Goal: Information Seeking & Learning: Learn about a topic

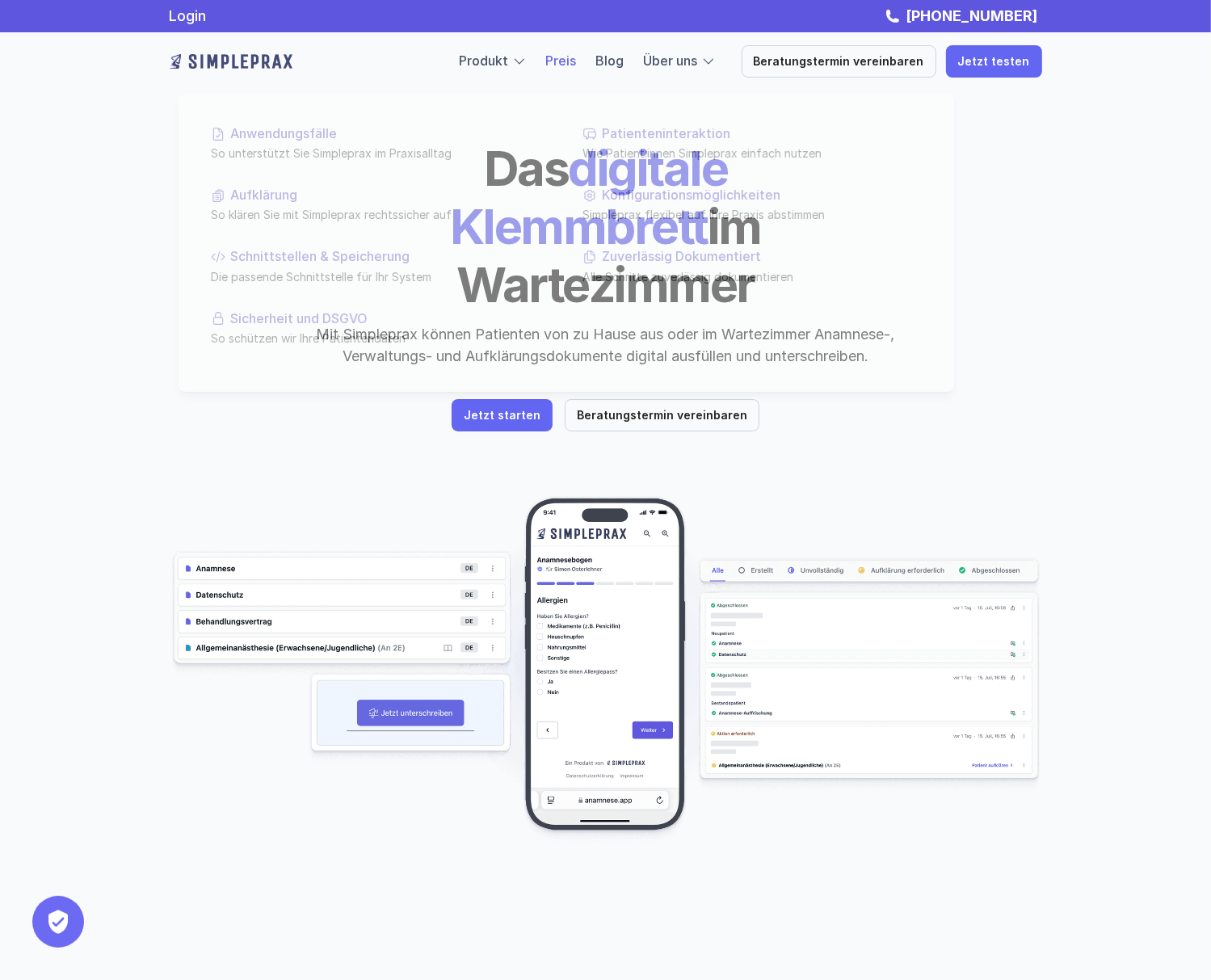
click at [566, 58] on link "Preis" at bounding box center [561, 61] width 31 height 16
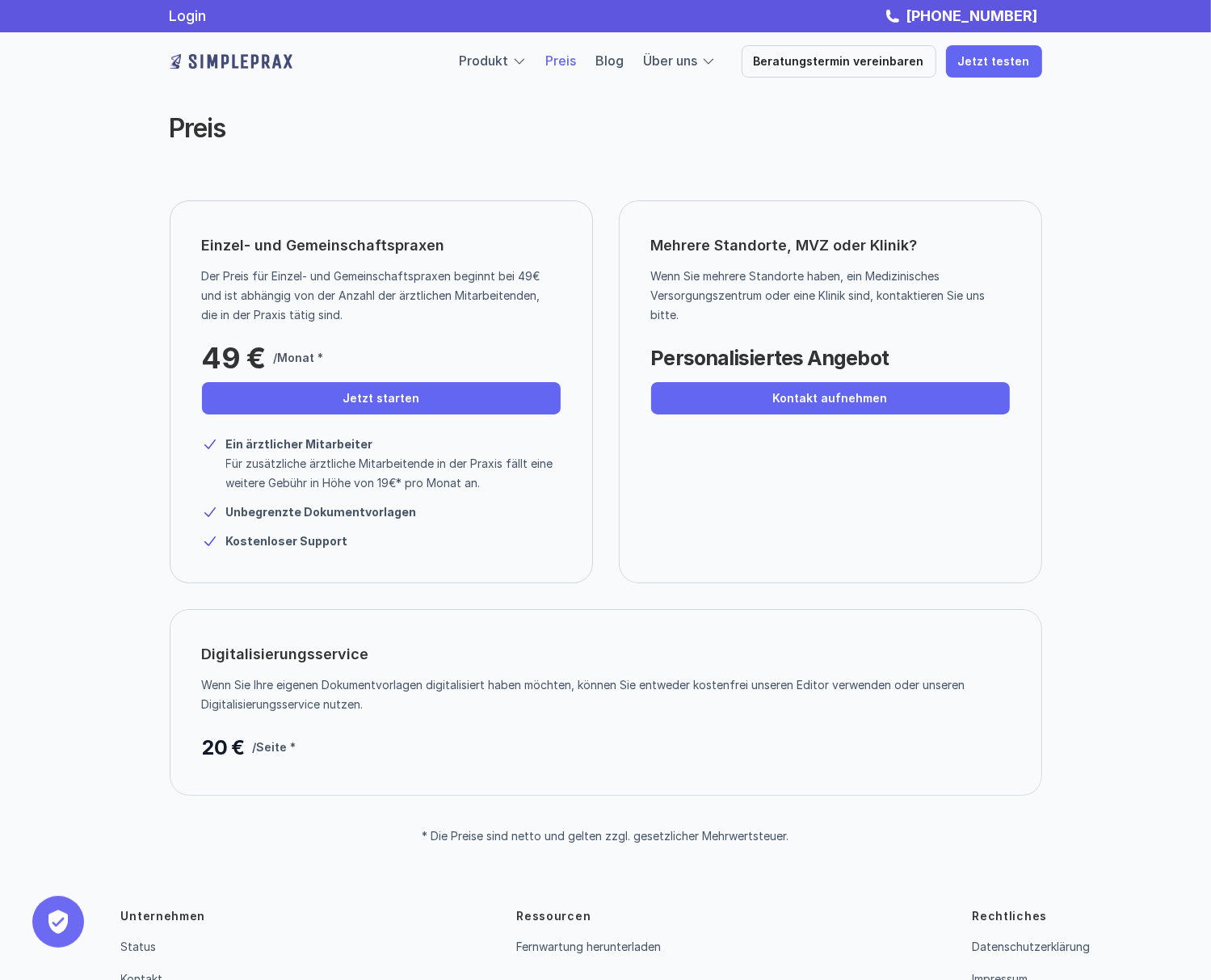
scroll to position [95, 0]
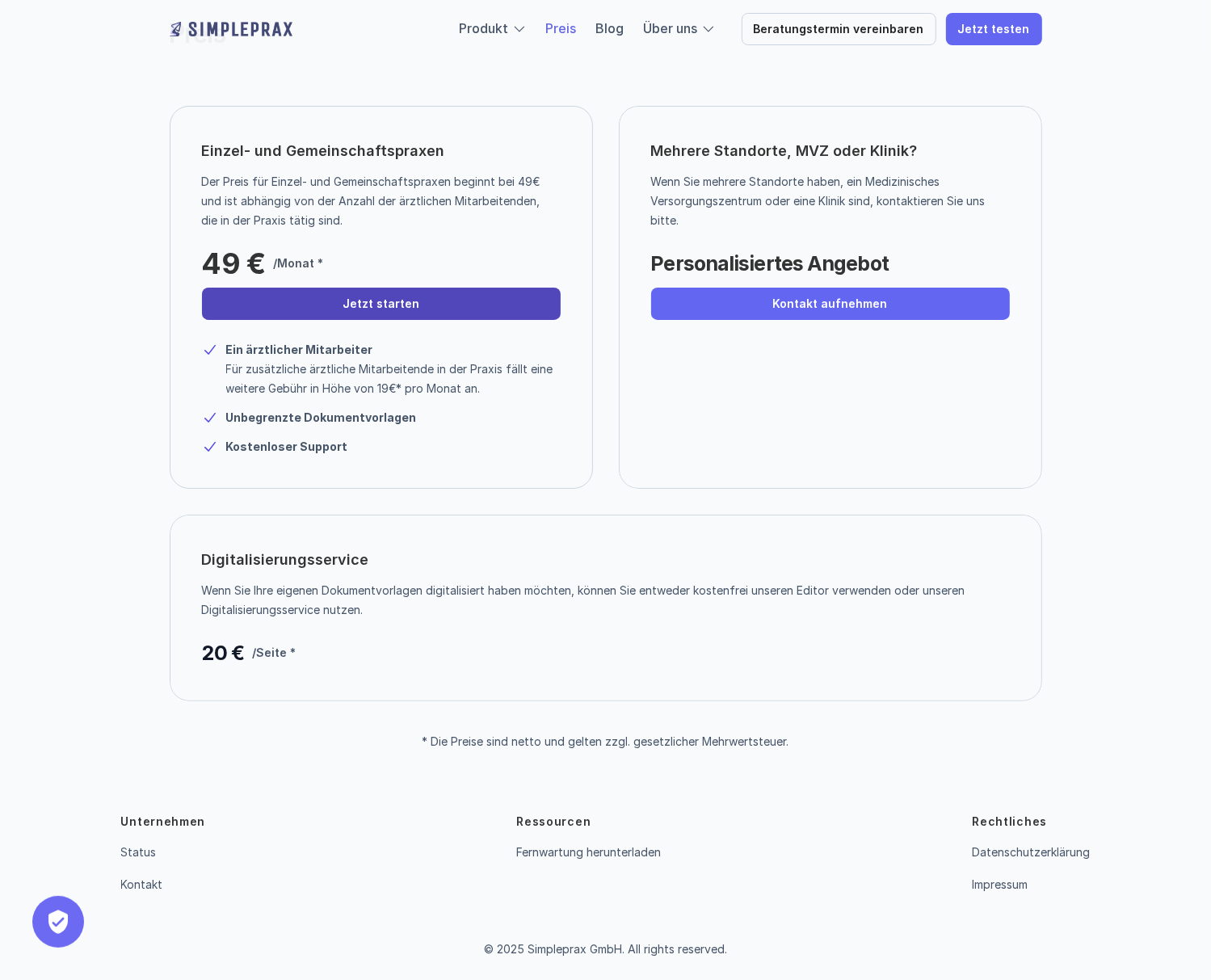
click at [415, 298] on link "Jetzt starten" at bounding box center [381, 304] width 359 height 32
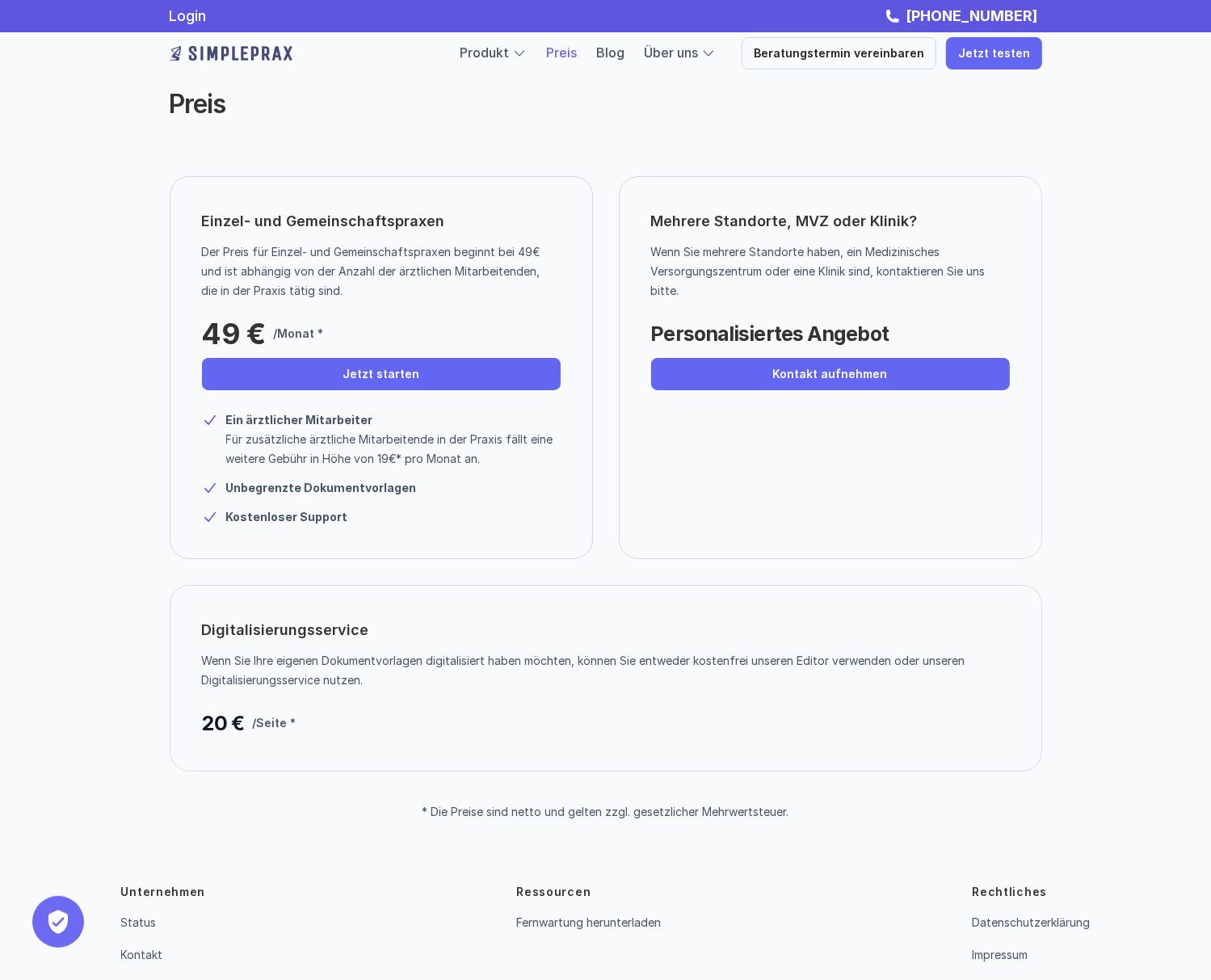
scroll to position [0, 0]
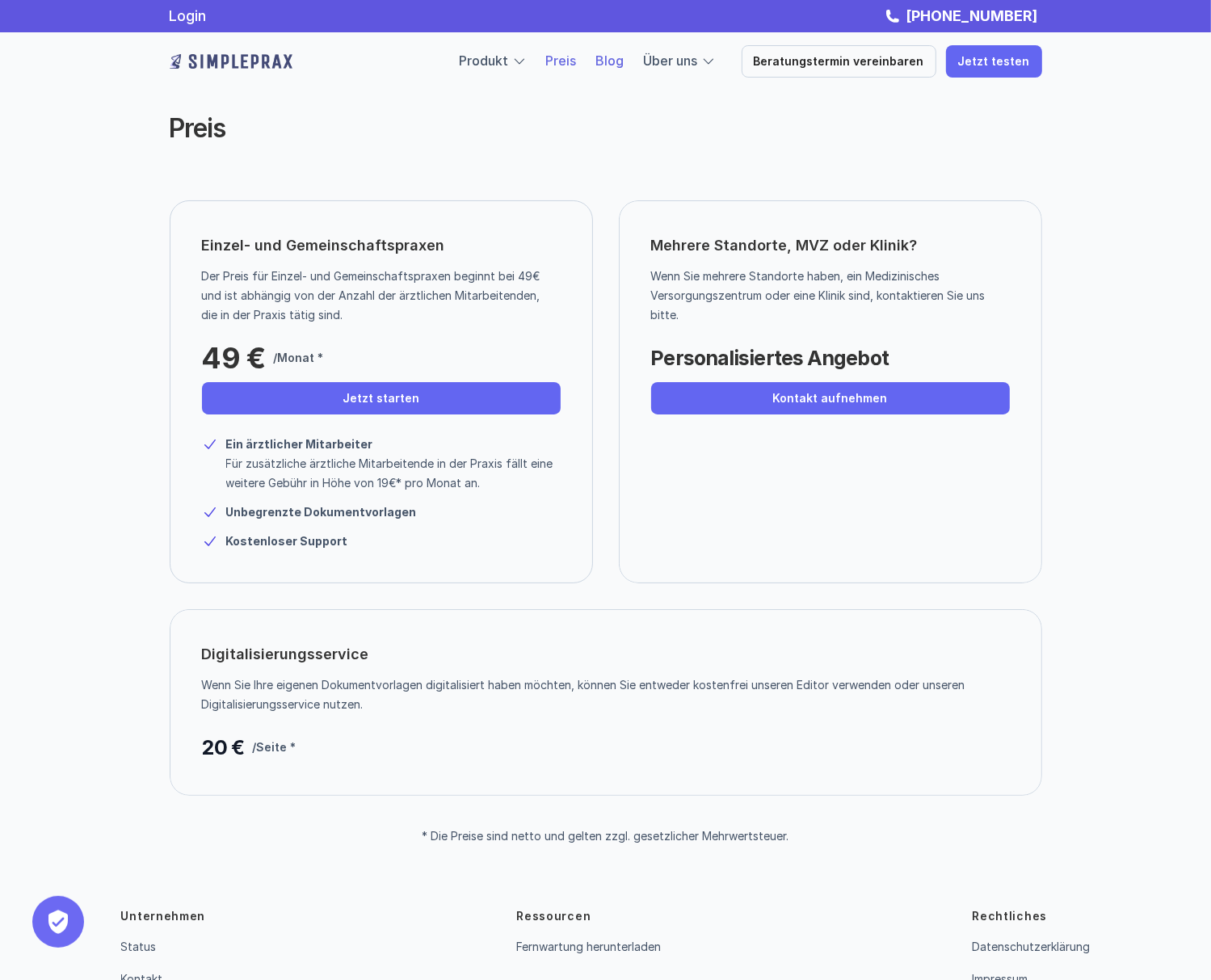
click at [625, 59] on link "Blog" at bounding box center [610, 61] width 28 height 16
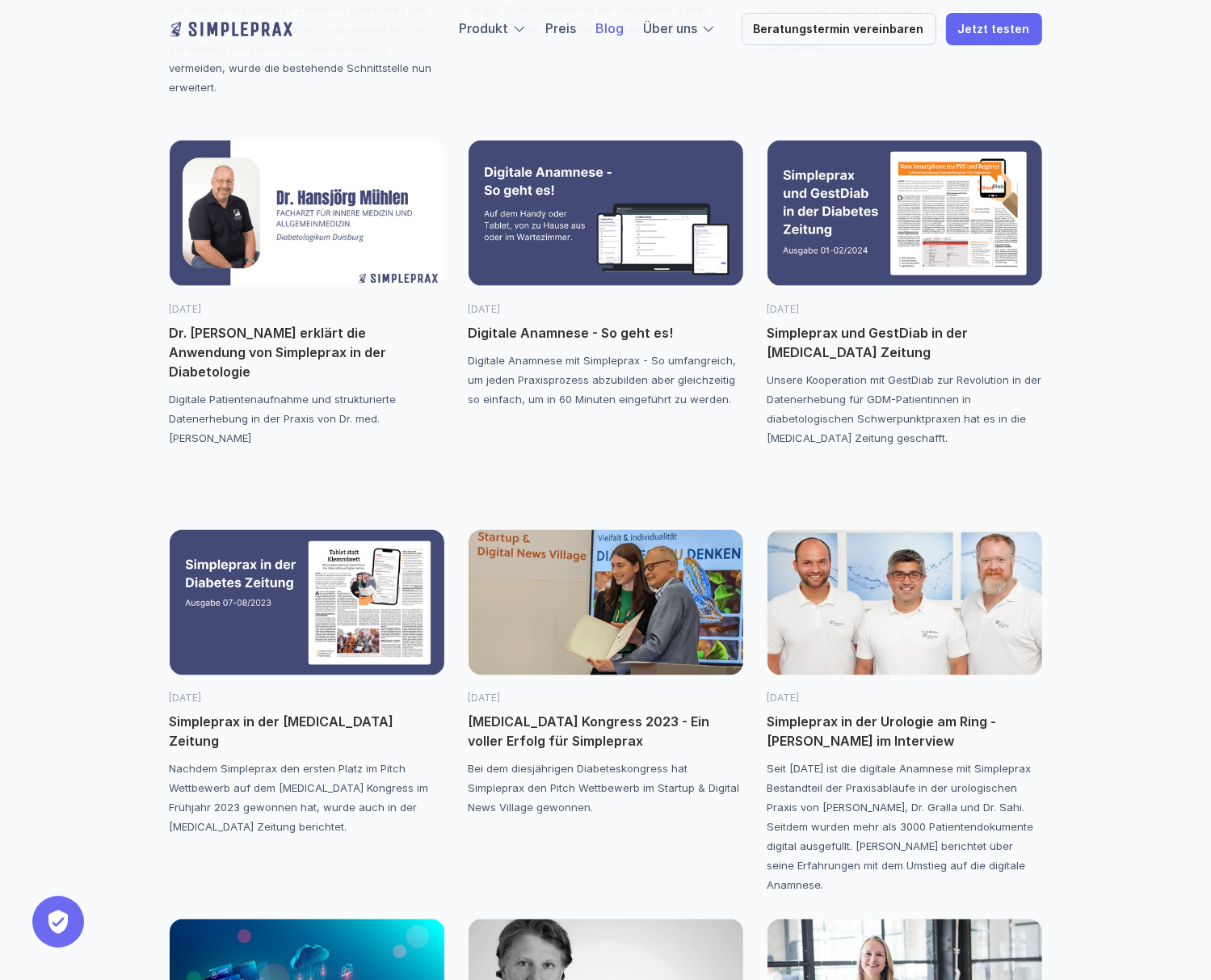
scroll to position [2370, 0]
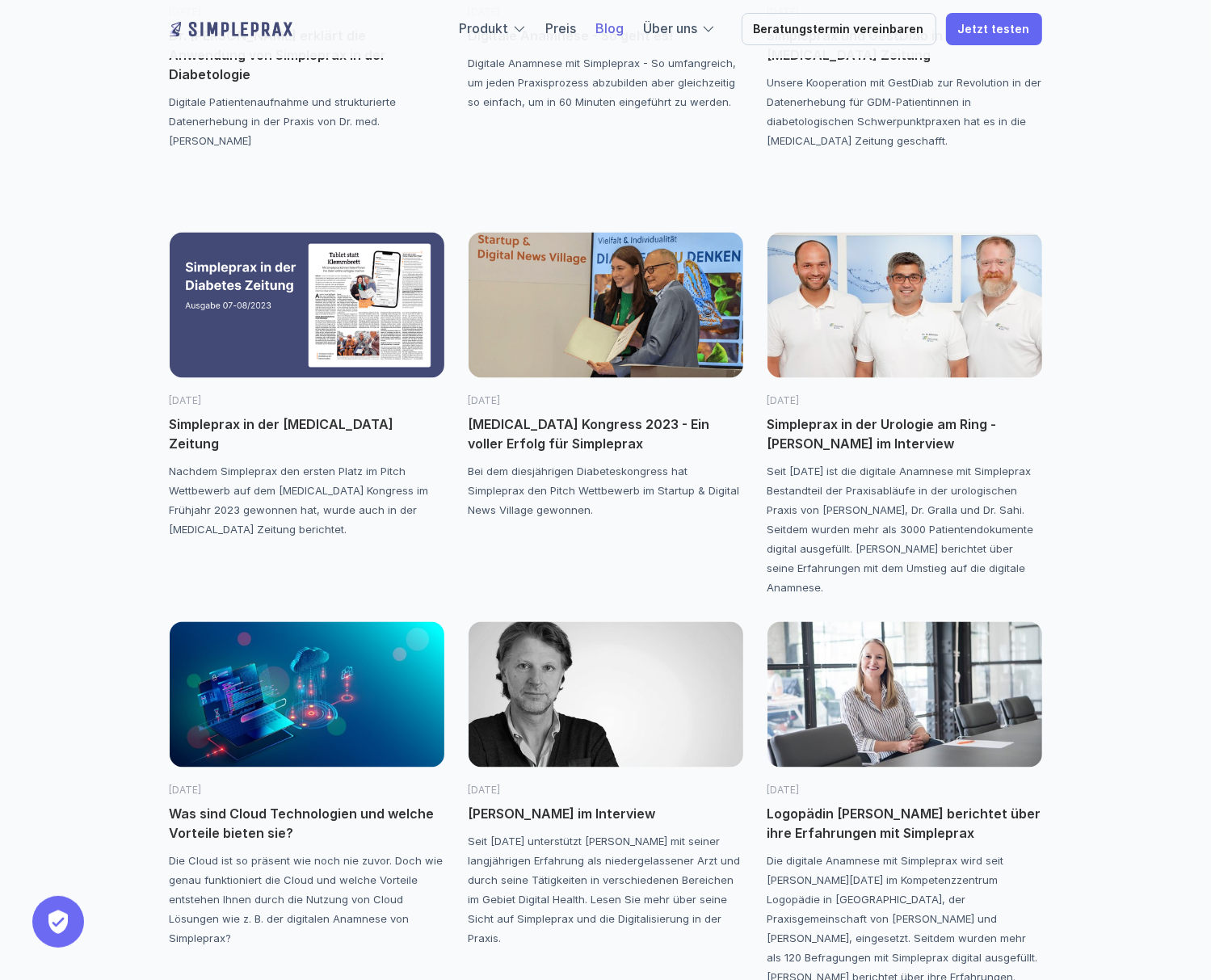
click at [613, 705] on img at bounding box center [606, 694] width 275 height 145
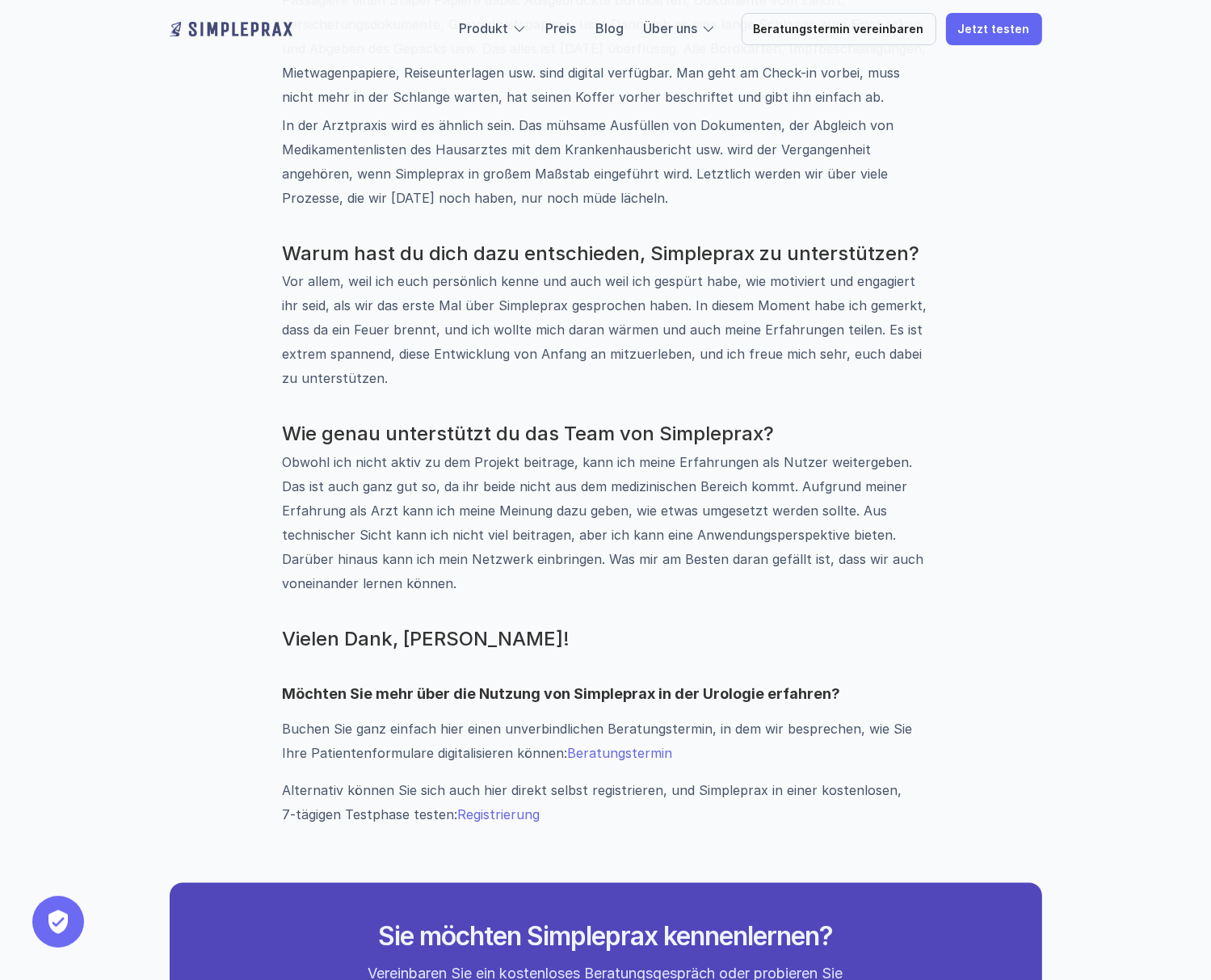
scroll to position [2047, 0]
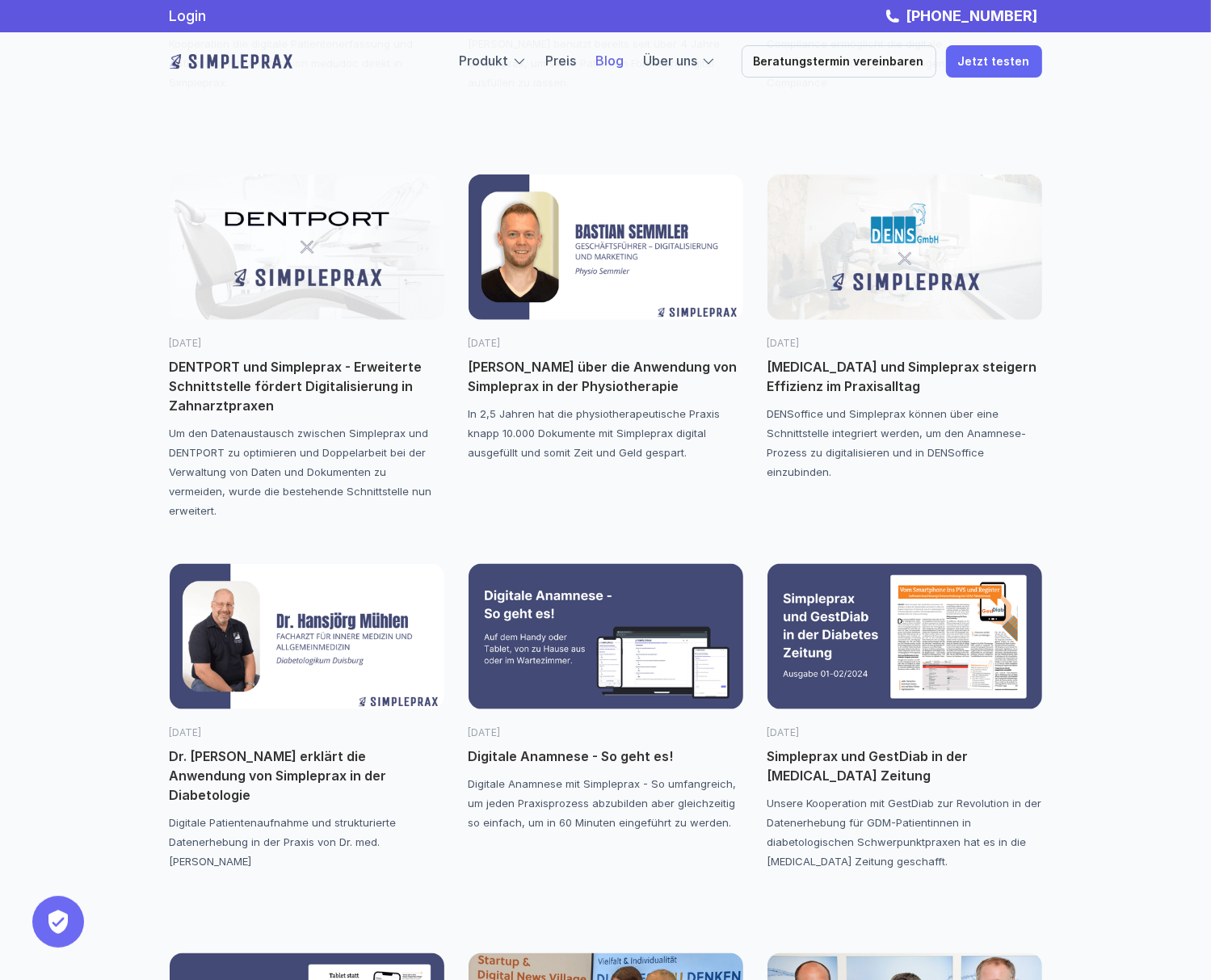
scroll to position [1293, 0]
